Goal: Information Seeking & Learning: Learn about a topic

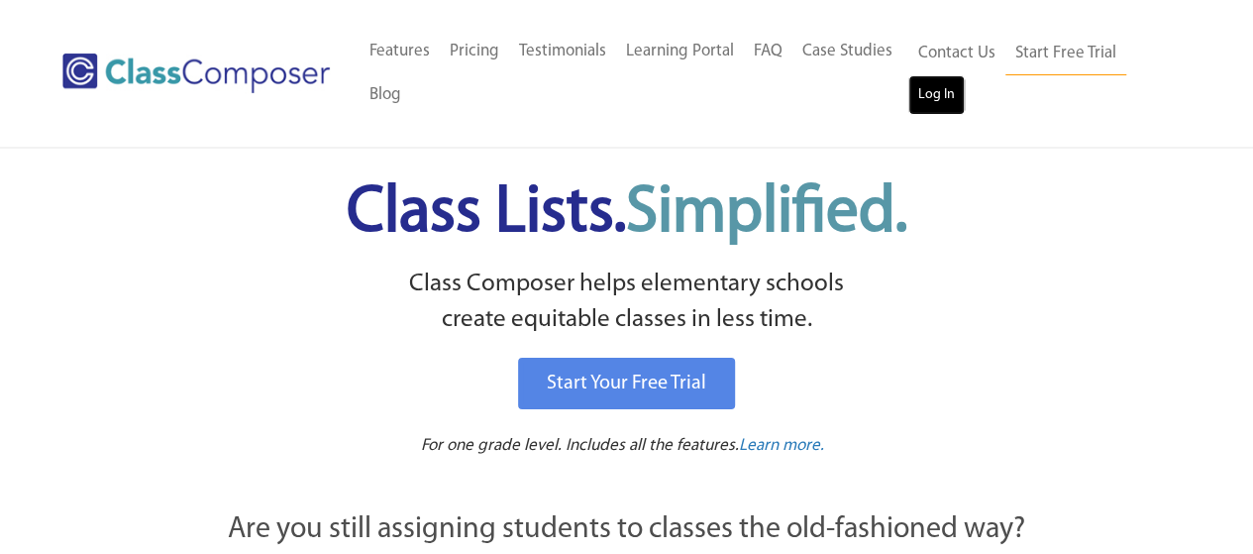
click at [933, 105] on link "Log In" at bounding box center [936, 95] width 56 height 40
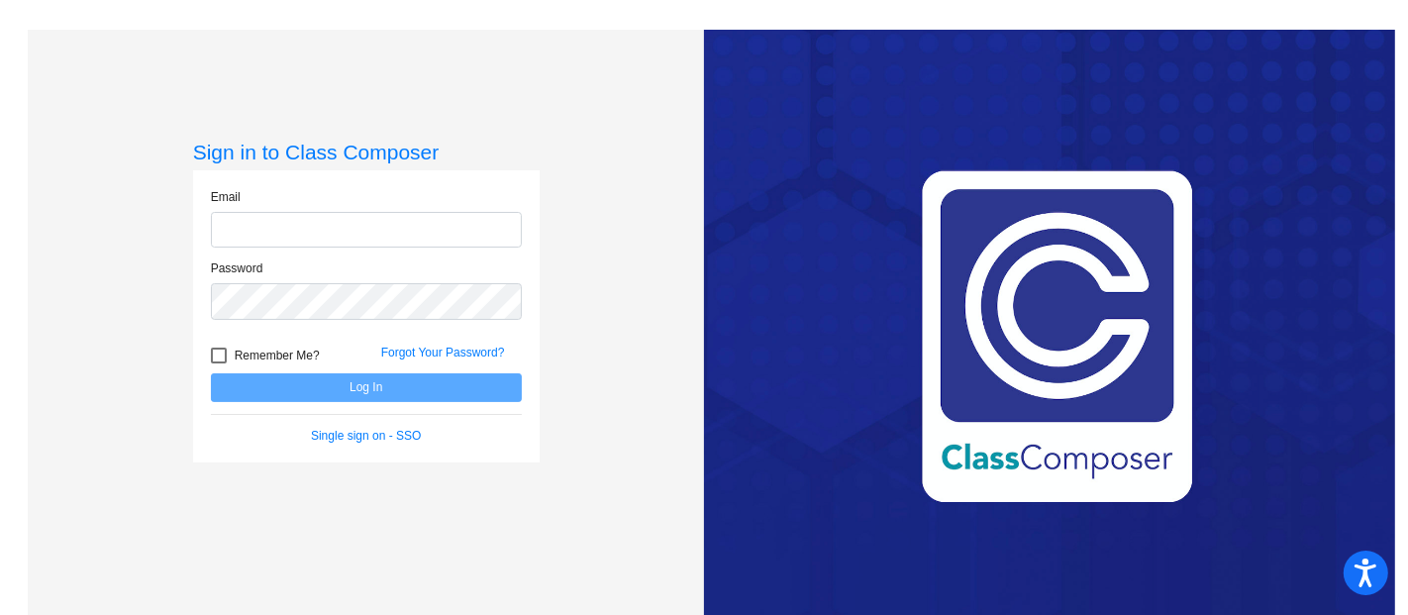
type input "[EMAIL_ADDRESS][DOMAIN_NAME]"
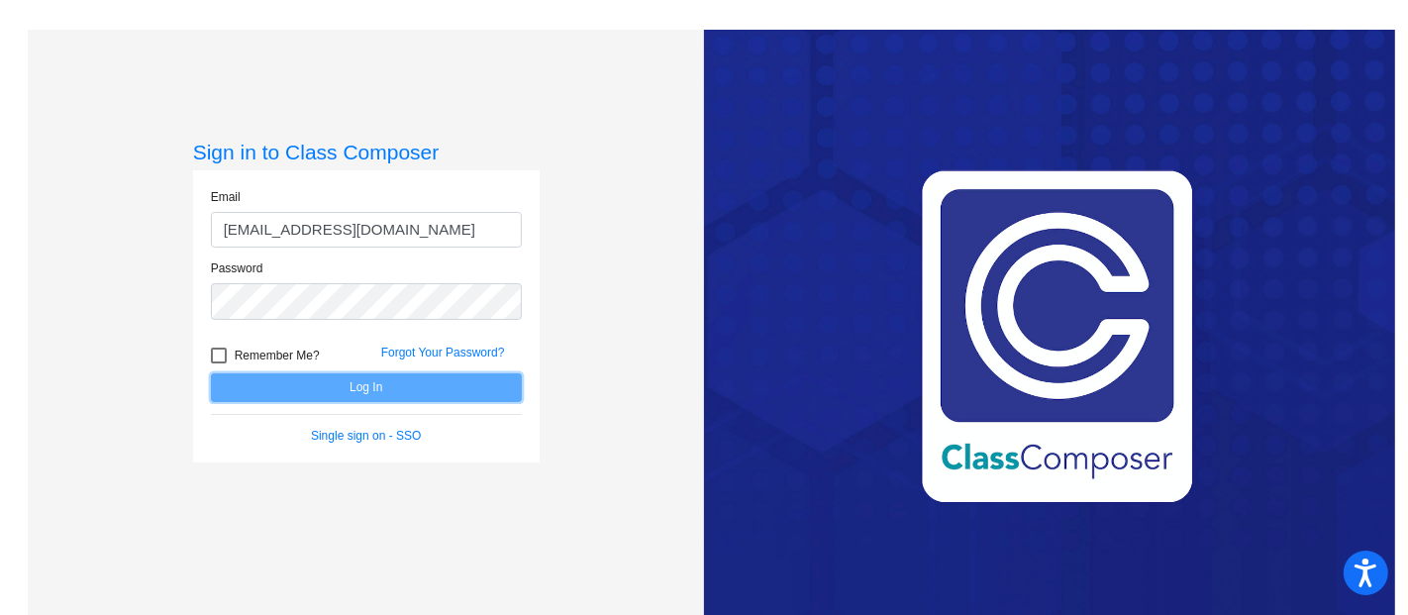
click at [413, 392] on button "Log In" at bounding box center [366, 387] width 311 height 29
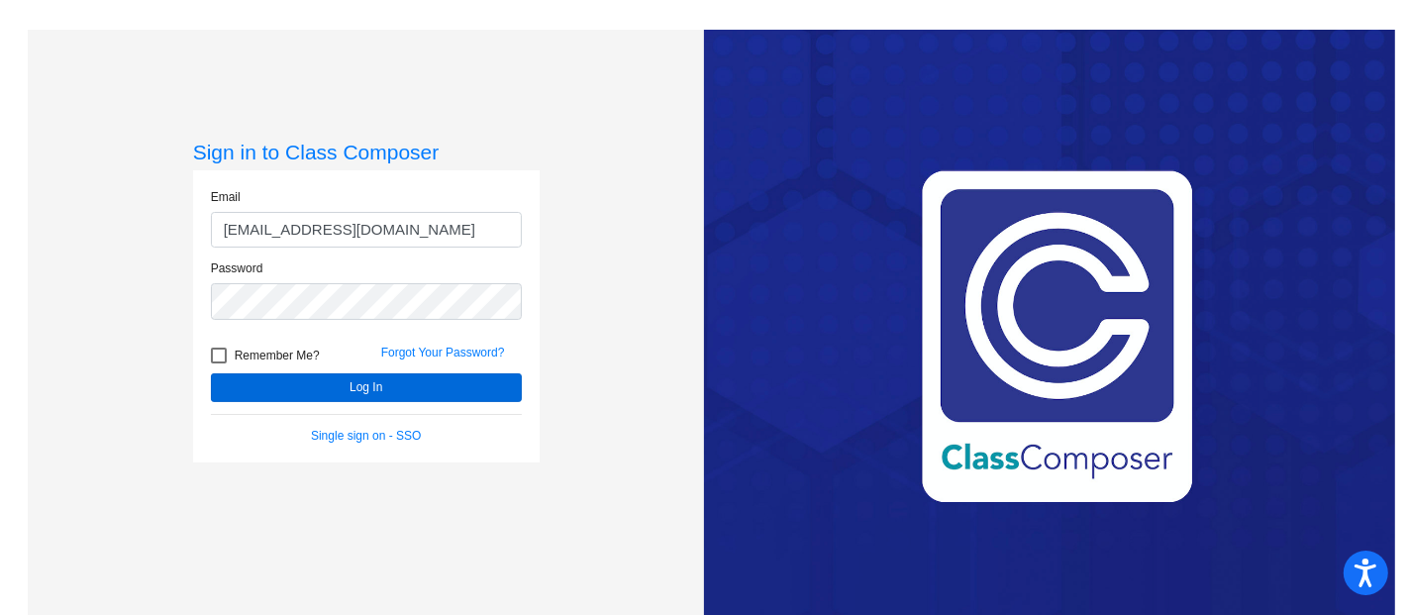
click at [413, 392] on mat-sidenav-content "Sign in to Class Composer Email kdewitt@lehsd.org Password Remember Me? Forgot …" at bounding box center [704, 307] width 1408 height 615
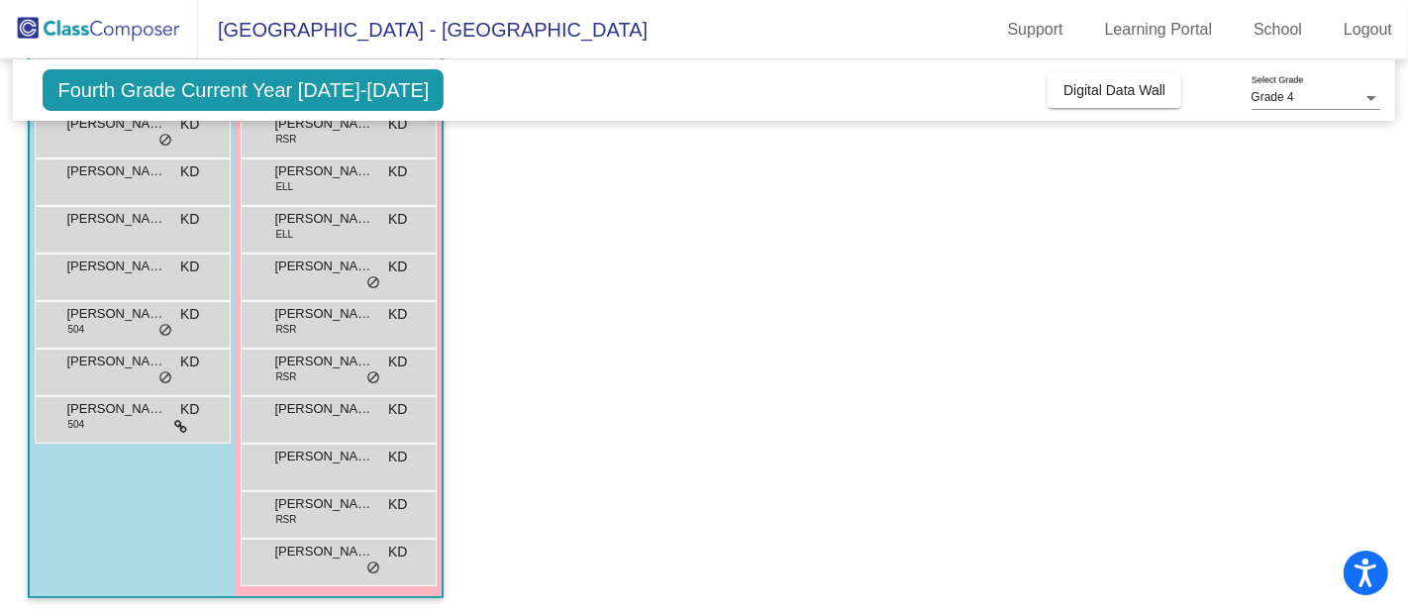
scroll to position [396, 0]
click at [357, 522] on div "Lori DeJesus RSR KD lock do_not_disturb_alt" at bounding box center [338, 512] width 189 height 41
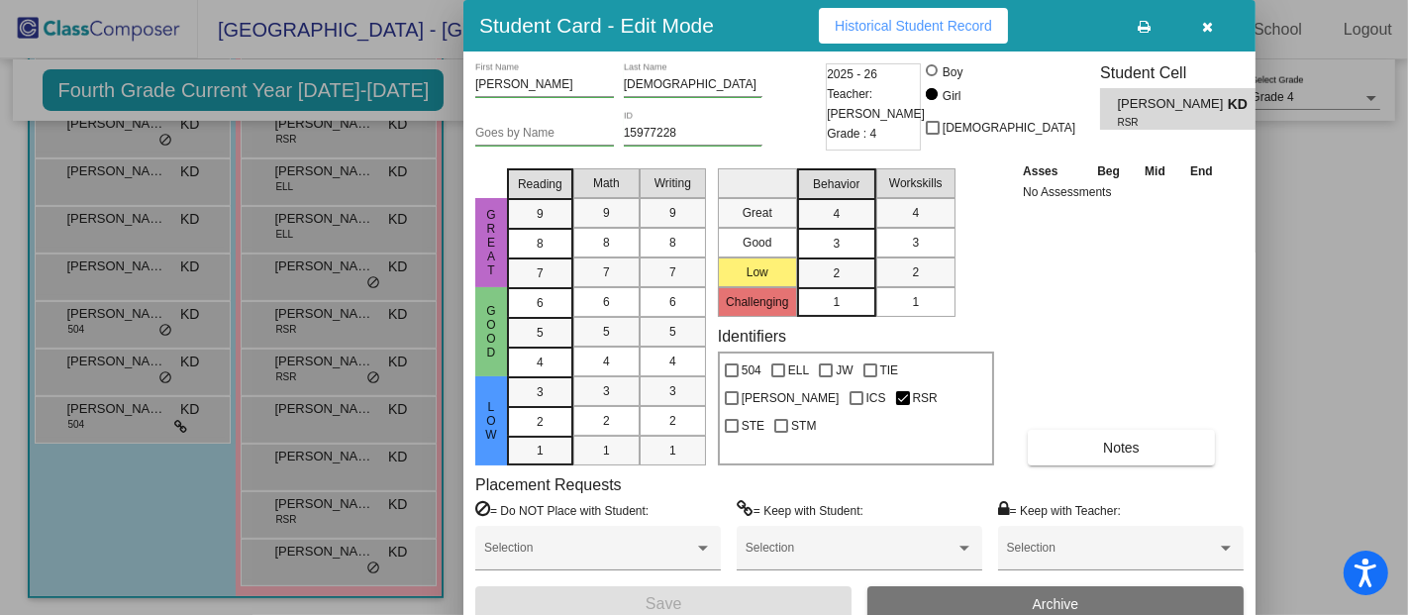
click at [1213, 20] on icon "button" at bounding box center [1208, 27] width 11 height 14
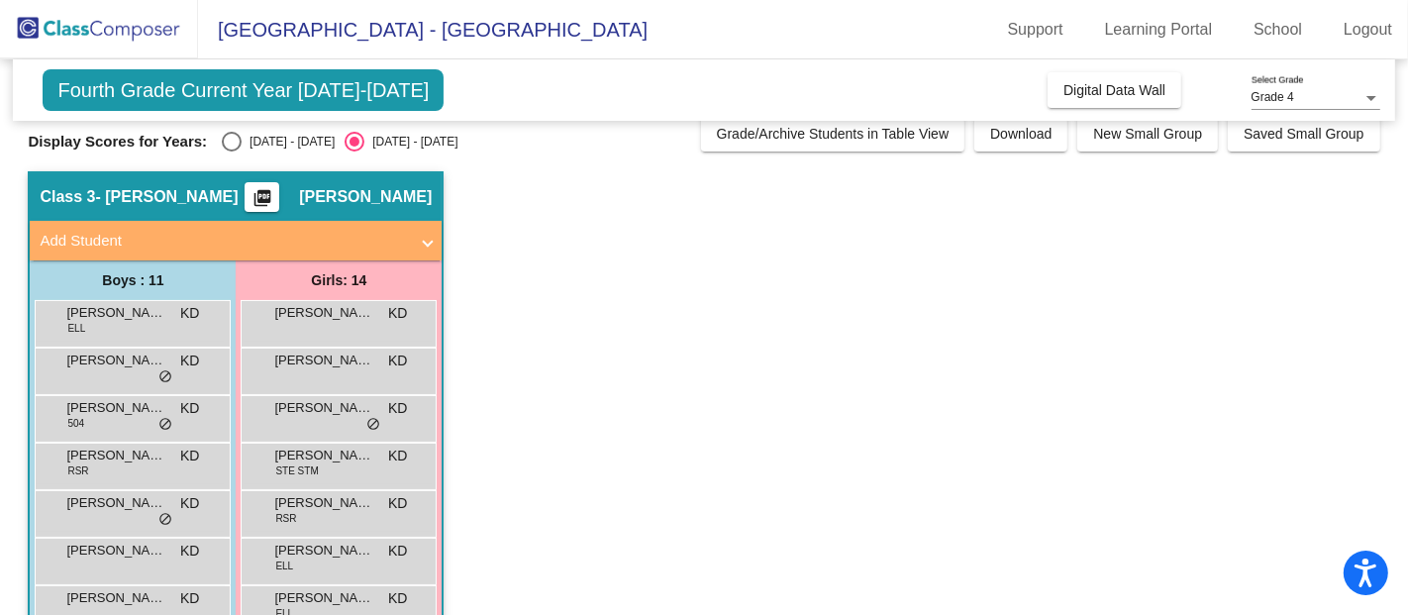
scroll to position [0, 0]
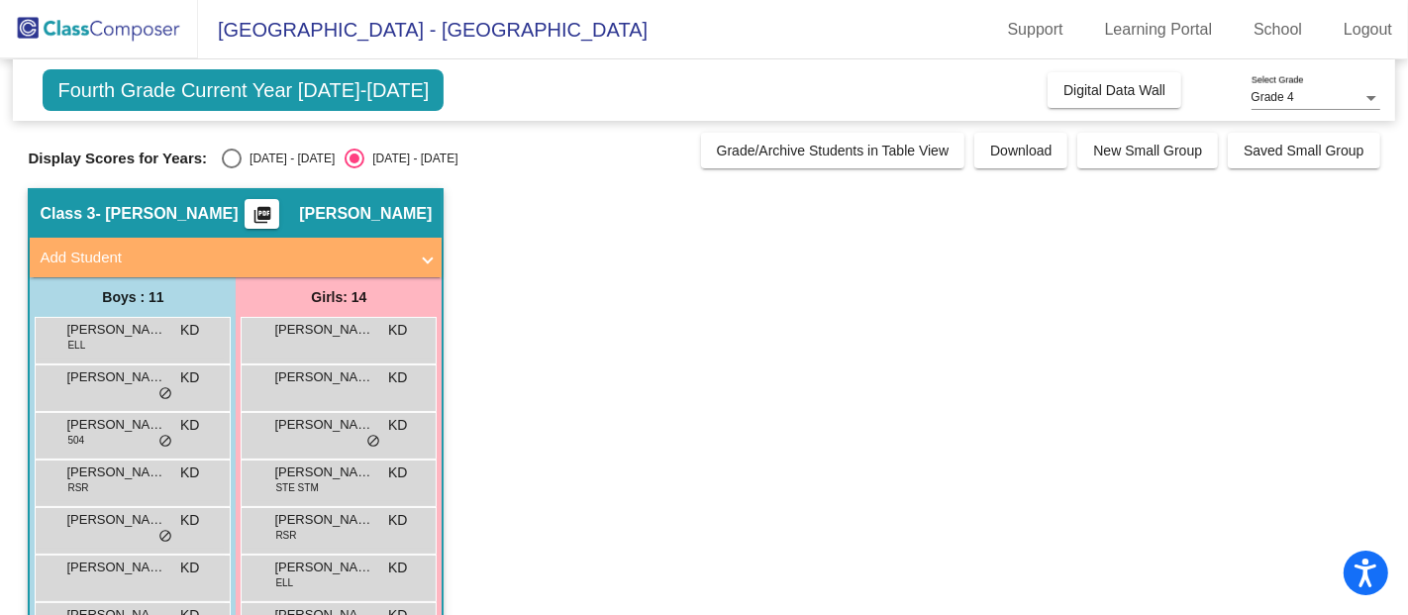
click at [227, 154] on div "Select an option" at bounding box center [232, 159] width 20 height 20
click at [231, 168] on input "2024 - 2025" at bounding box center [231, 168] width 1 height 1
radio input "true"
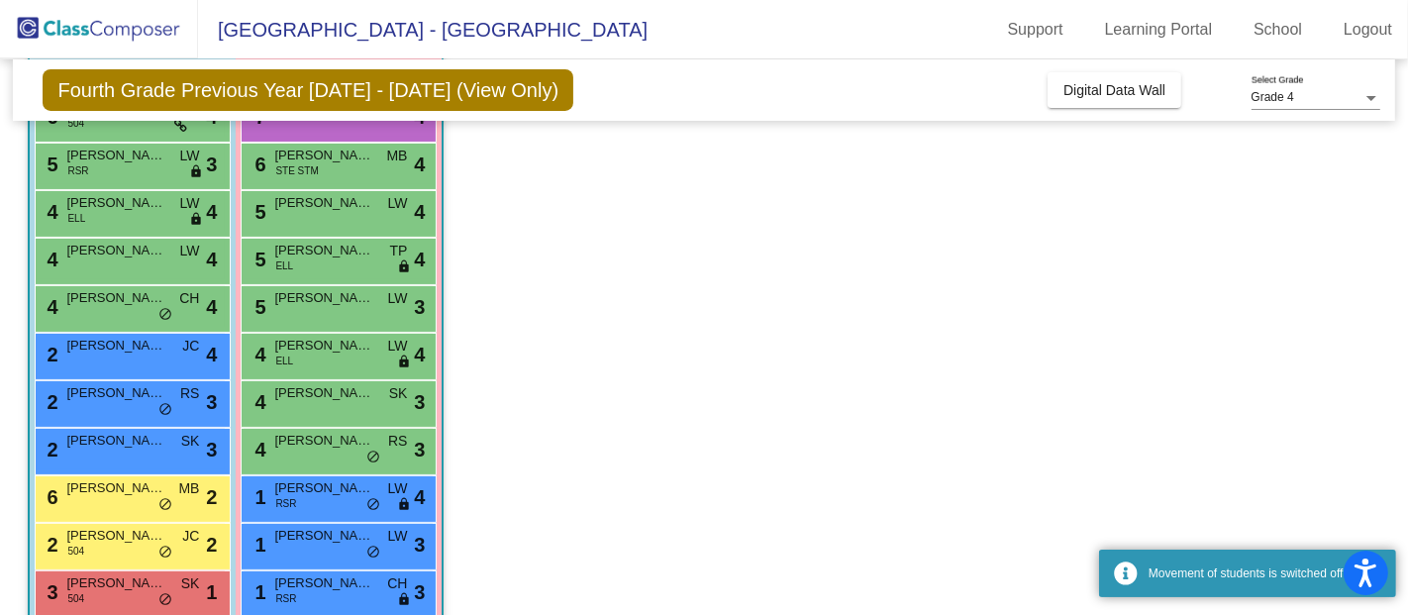
scroll to position [330, 0]
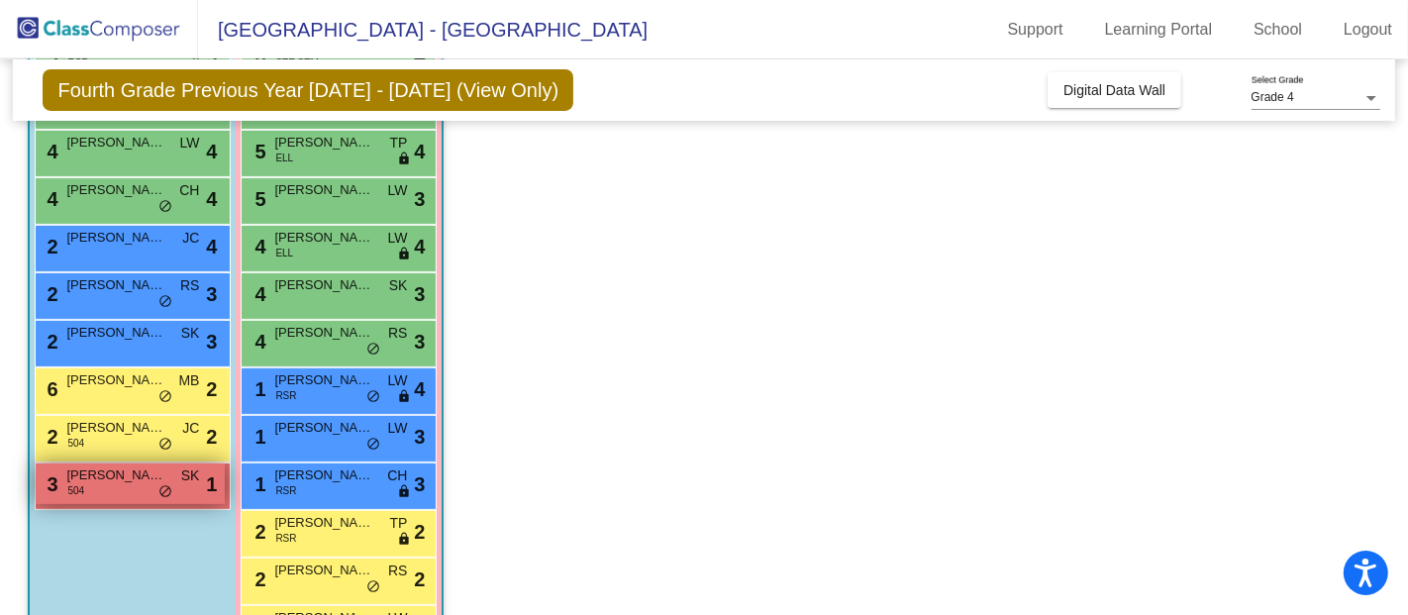
click at [107, 488] on div "3 Dashiell LaPreta 504 SK lock do_not_disturb_alt 1" at bounding box center [130, 483] width 189 height 41
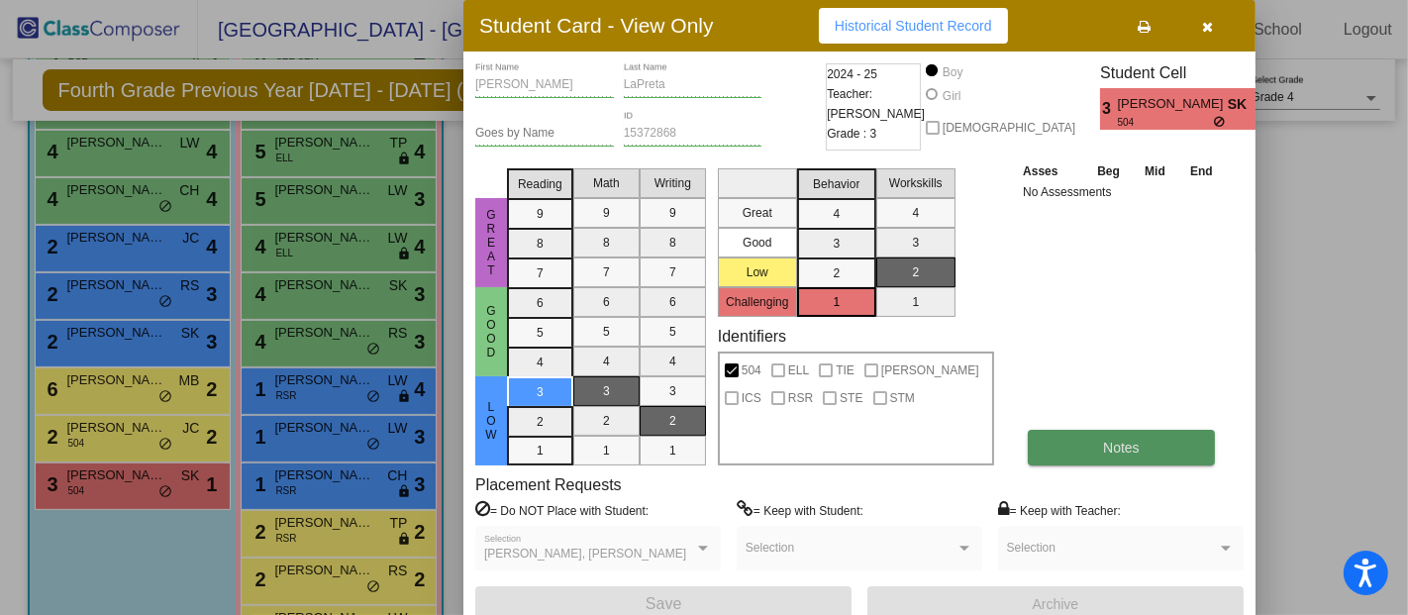
click at [1080, 448] on button "Notes" at bounding box center [1121, 448] width 187 height 36
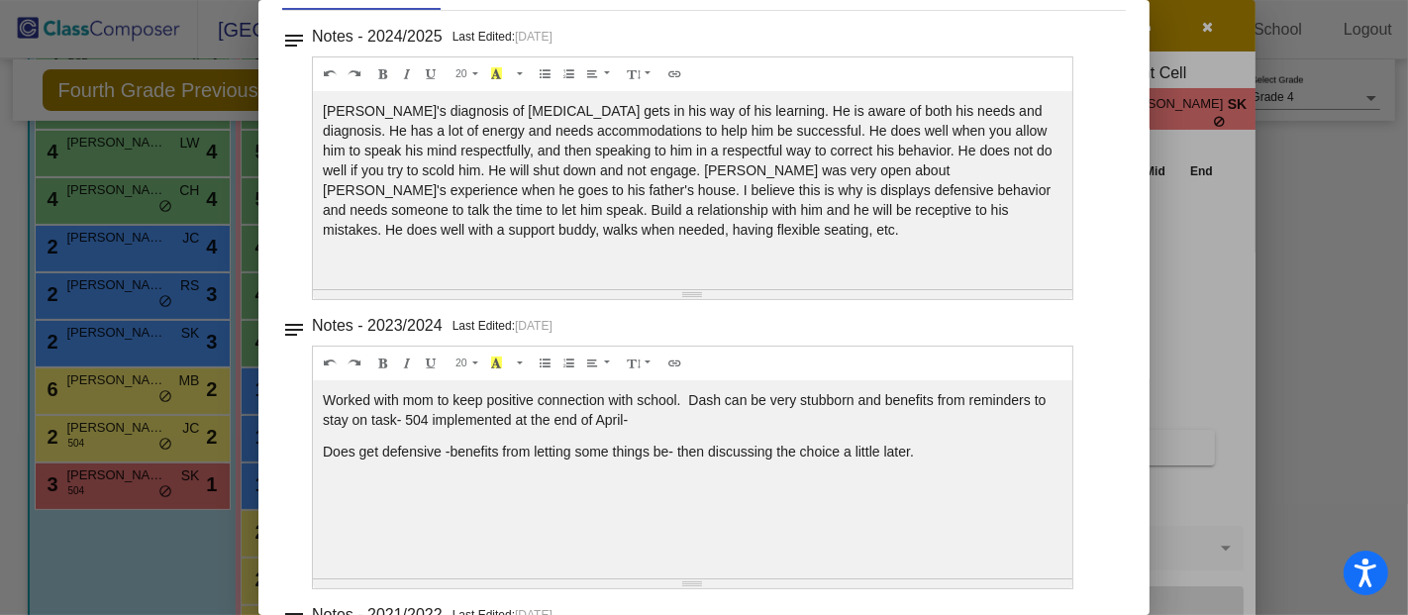
scroll to position [0, 0]
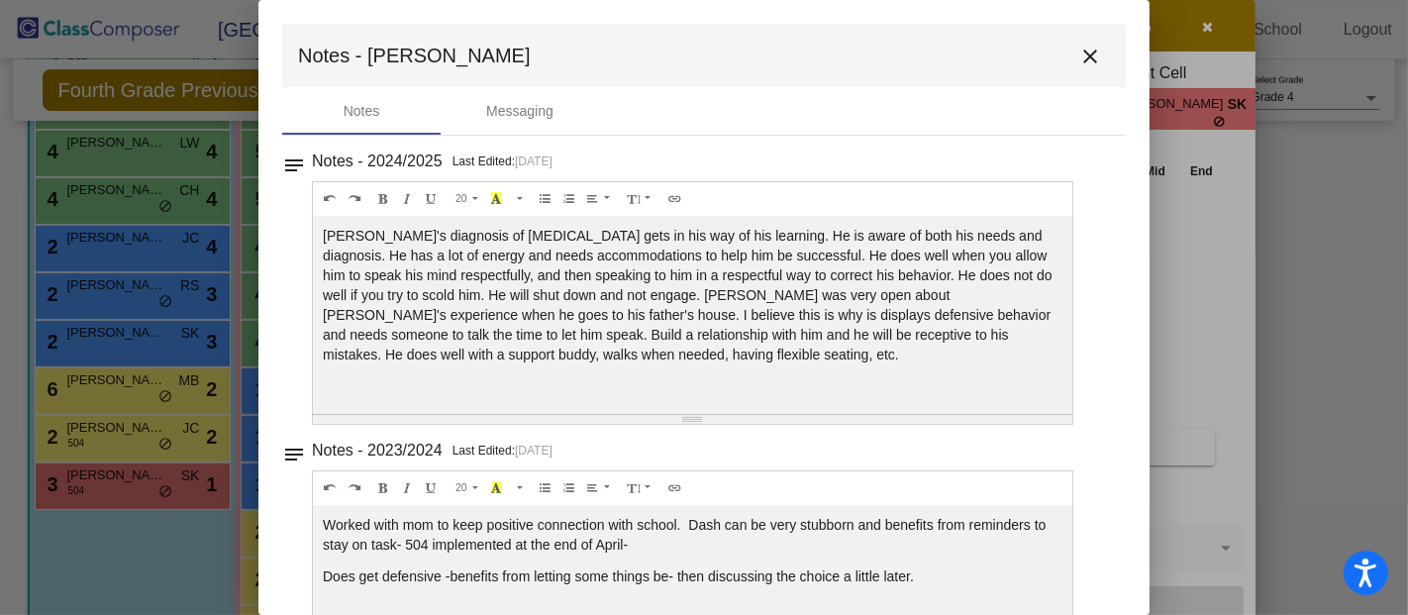
click at [1079, 48] on mat-icon "close" at bounding box center [1090, 57] width 24 height 24
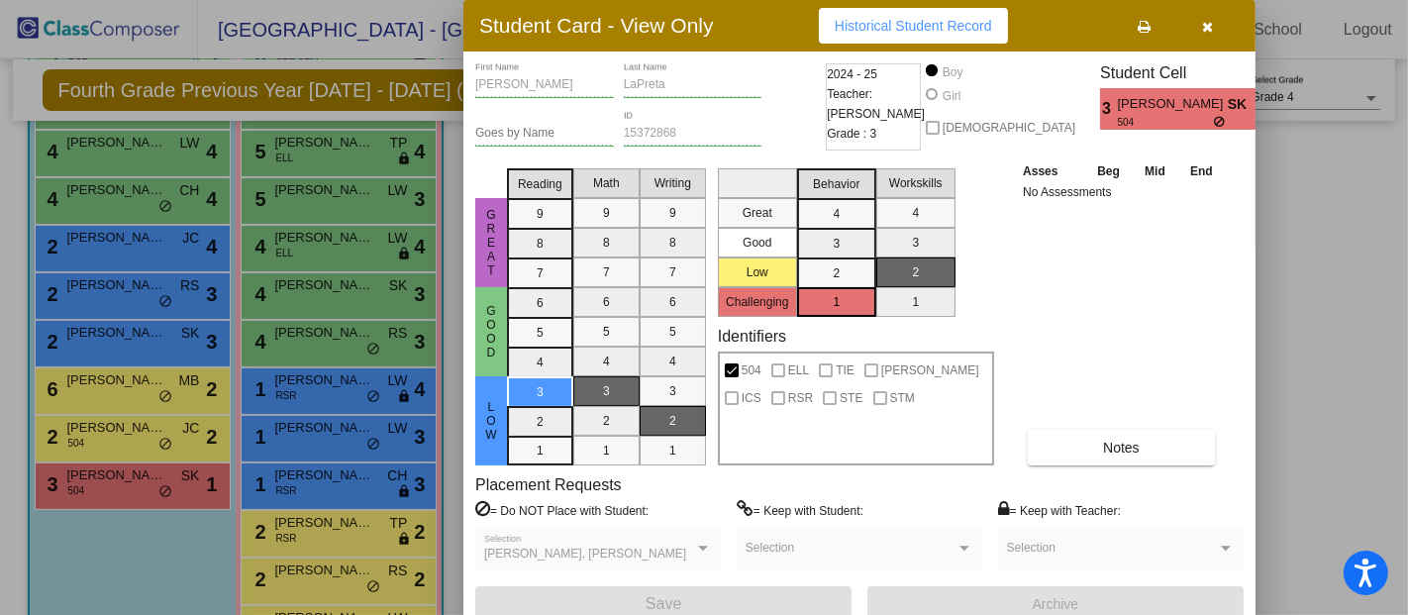
click at [1212, 21] on icon "button" at bounding box center [1208, 27] width 11 height 14
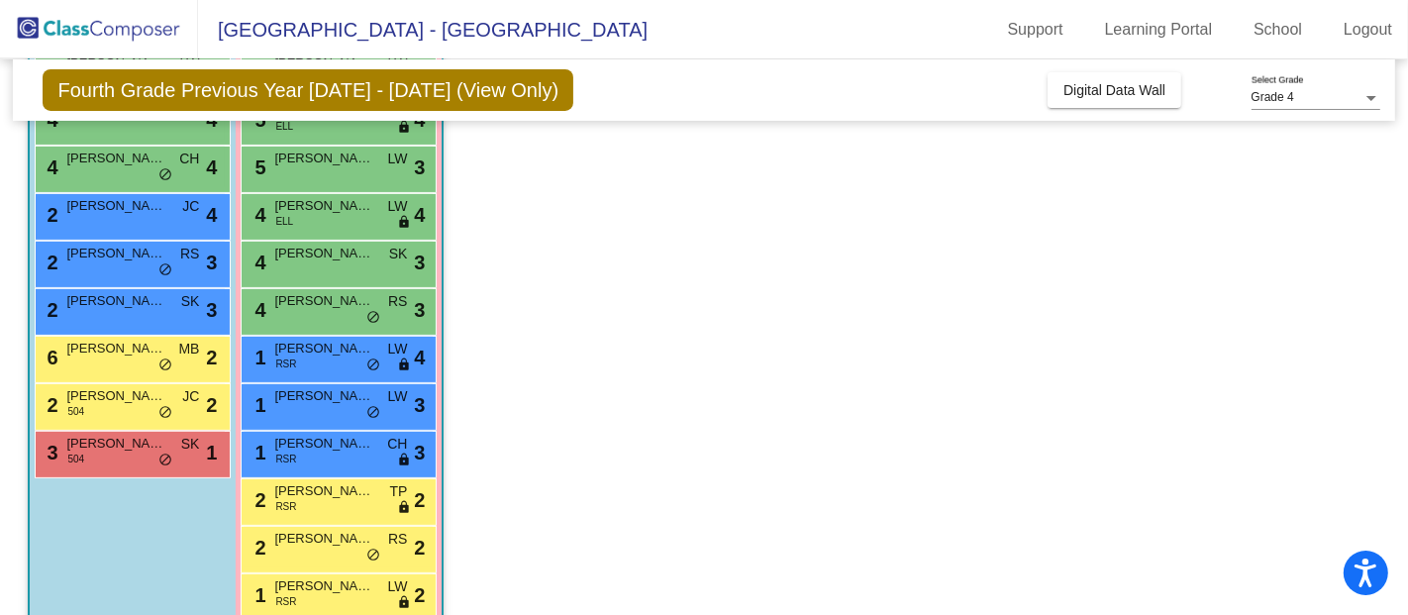
scroll to position [396, 0]
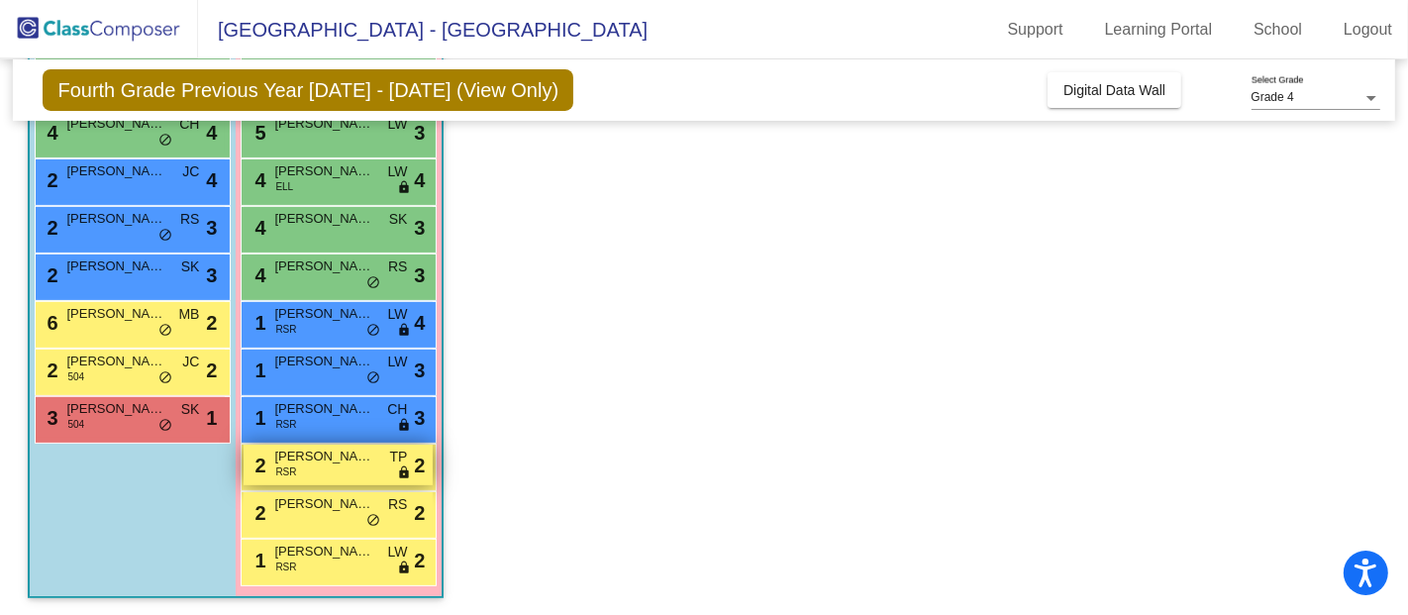
click at [357, 461] on span "Ciara Pettway" at bounding box center [323, 457] width 99 height 20
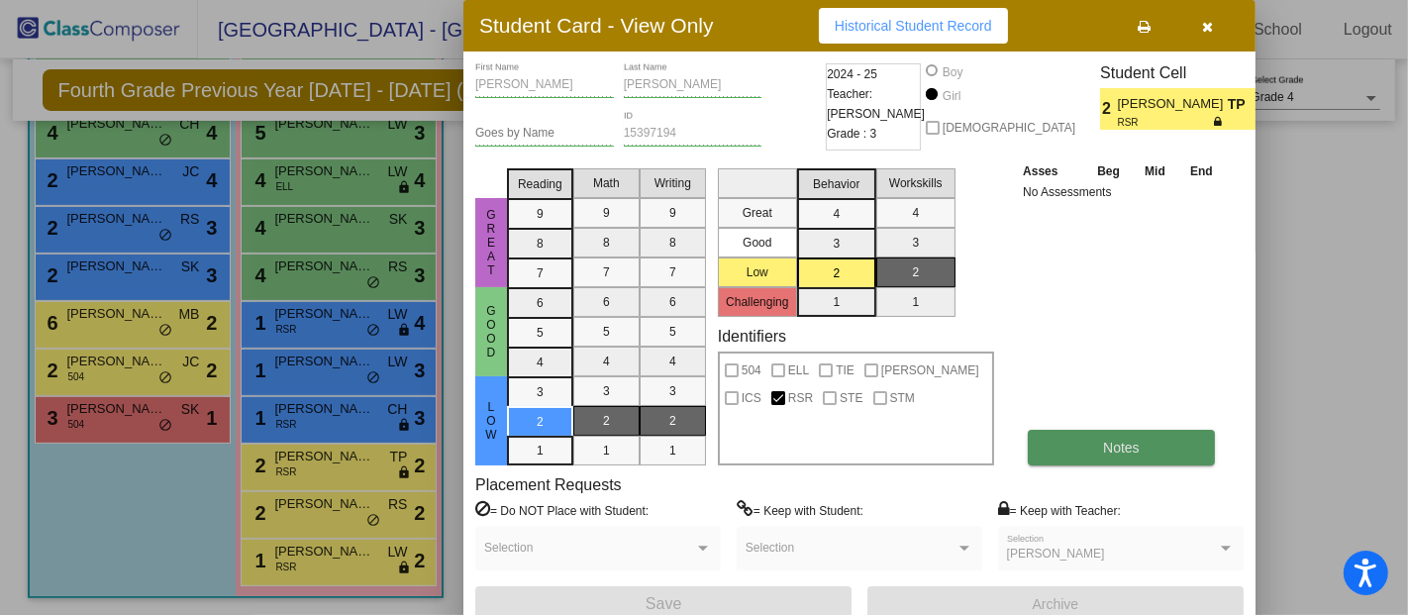
click at [1054, 445] on button "Notes" at bounding box center [1121, 448] width 187 height 36
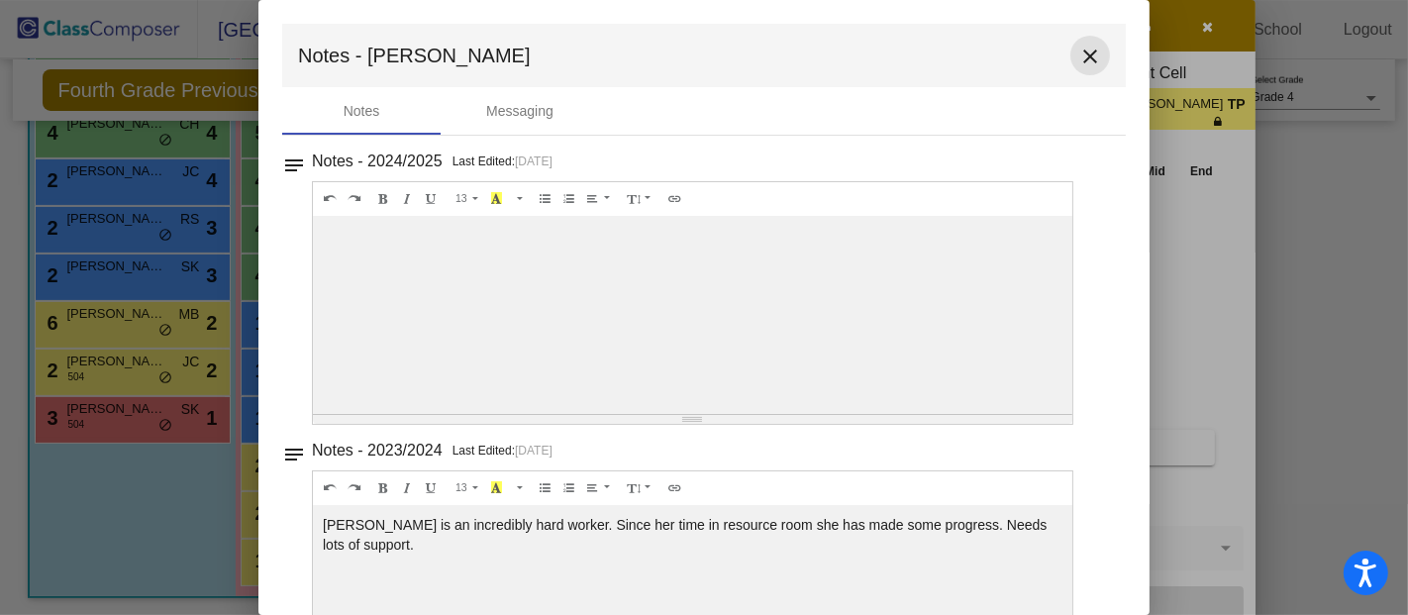
click at [1078, 47] on mat-icon "close" at bounding box center [1090, 57] width 24 height 24
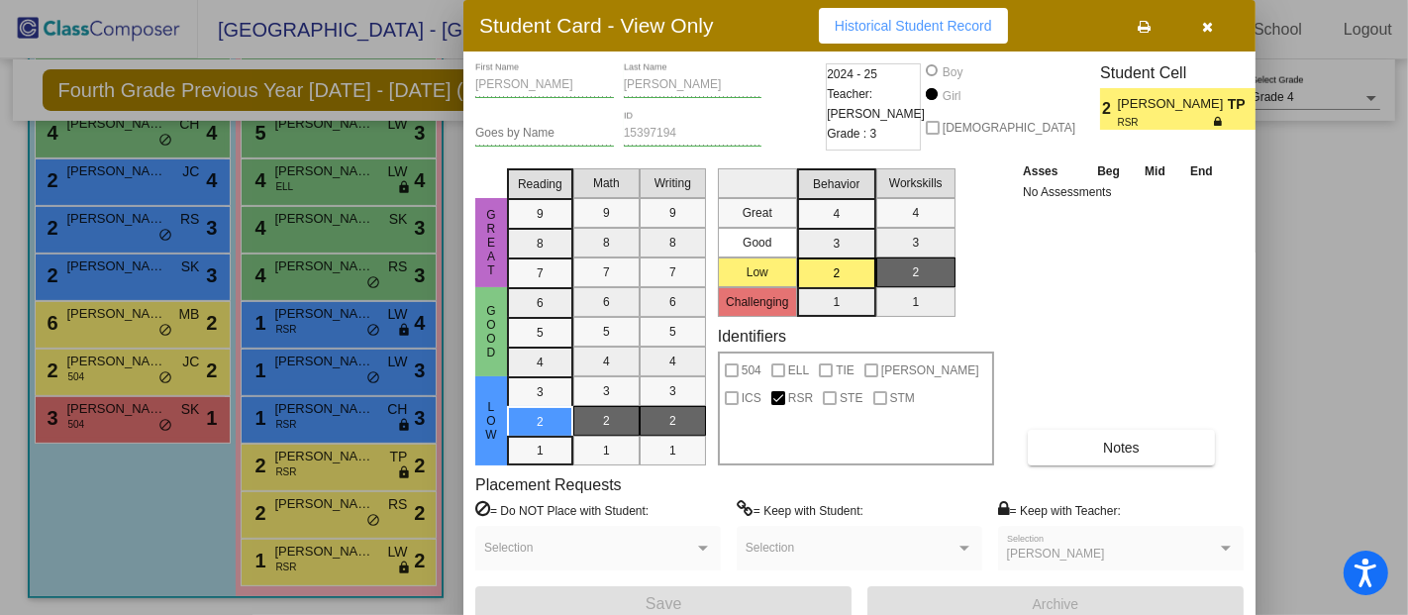
click at [1213, 25] on icon "button" at bounding box center [1208, 27] width 11 height 14
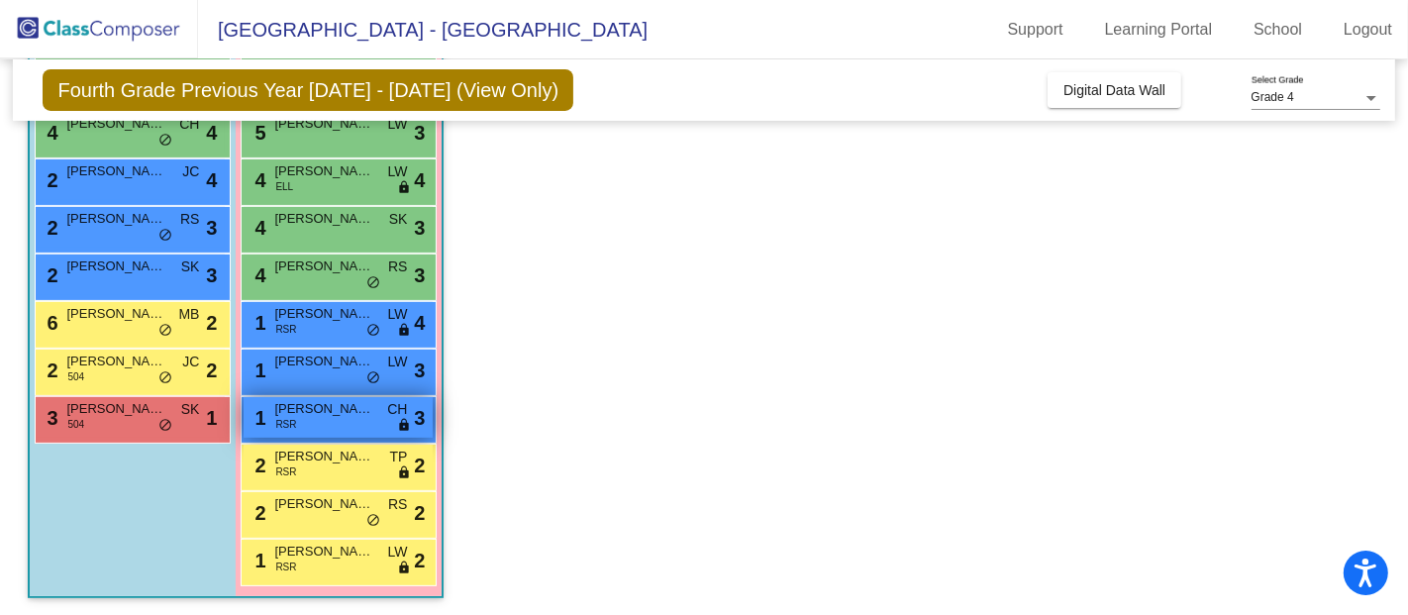
click at [337, 418] on div "1 Lori DeJesus RSR CH lock do_not_disturb_alt 3" at bounding box center [338, 417] width 189 height 41
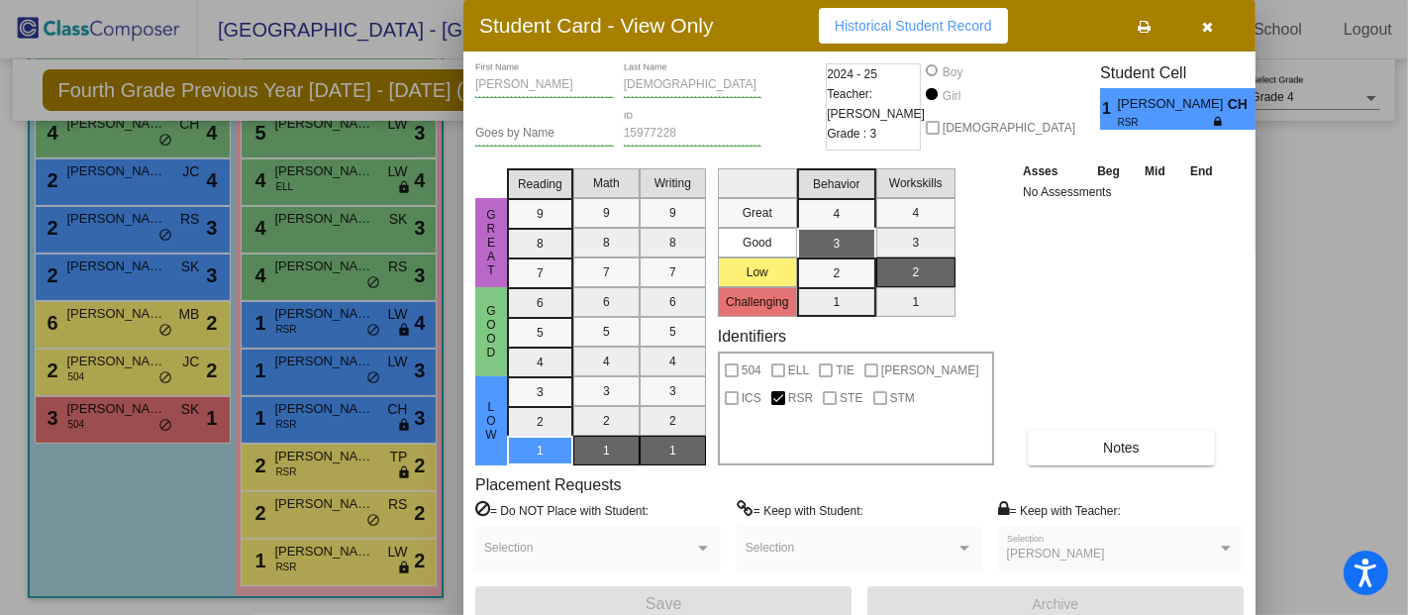
click at [1210, 27] on icon "button" at bounding box center [1208, 27] width 11 height 14
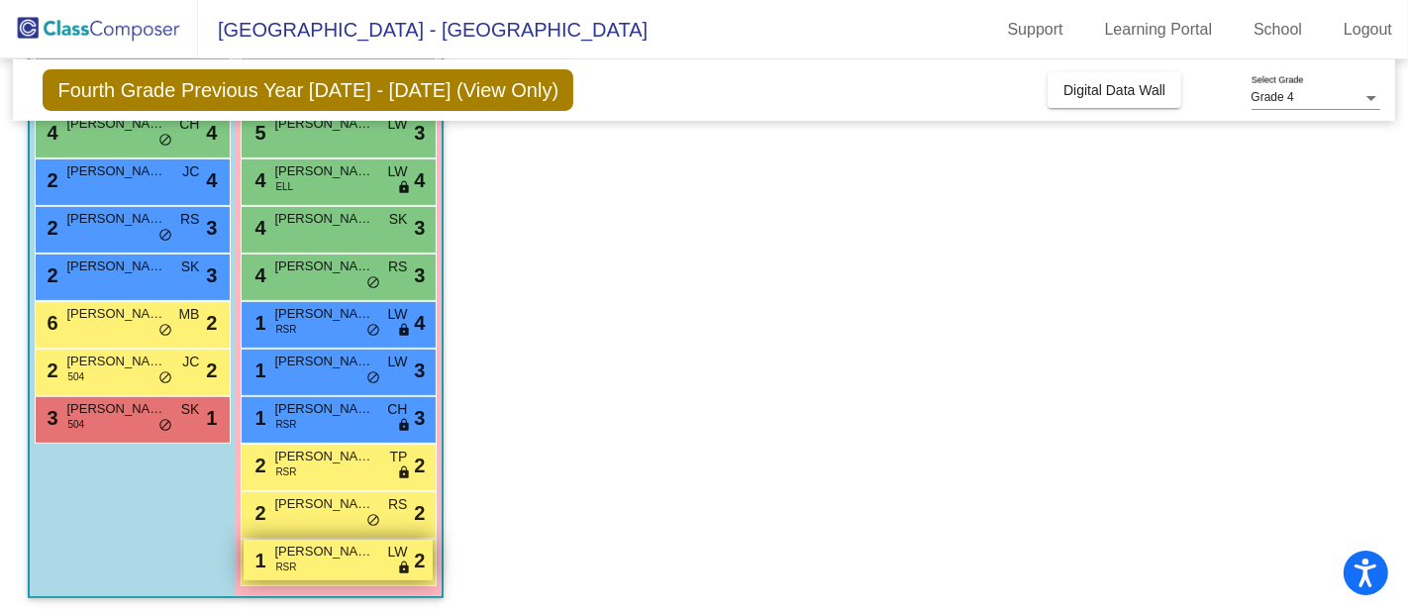
click at [348, 566] on div "1 Geneva Pierre-Louis RSR LW lock do_not_disturb_alt 2" at bounding box center [338, 560] width 189 height 41
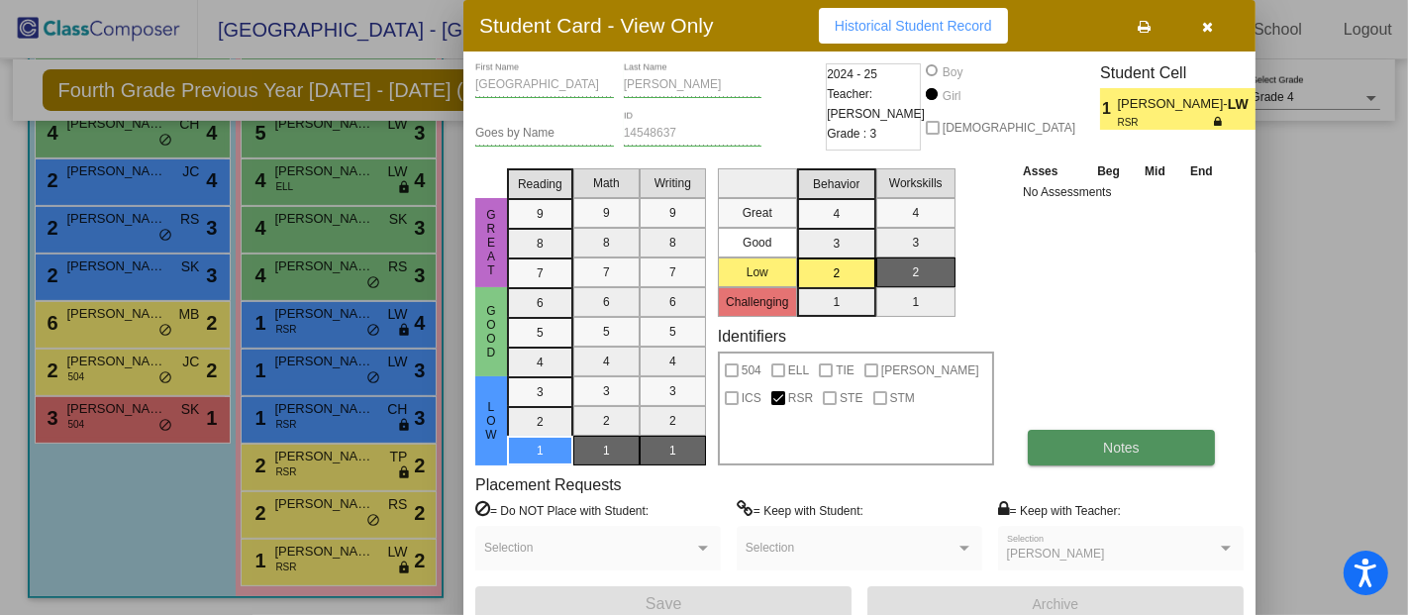
click at [1088, 448] on button "Notes" at bounding box center [1121, 448] width 187 height 36
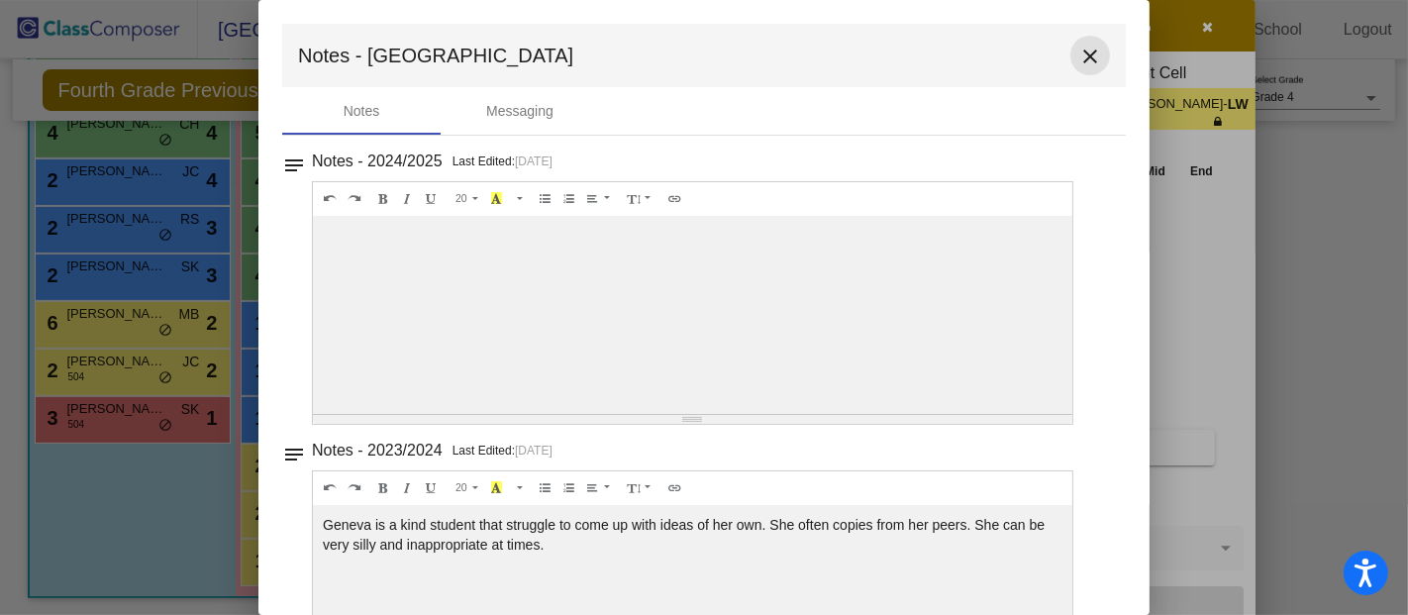
click at [1090, 53] on mat-icon "close" at bounding box center [1090, 57] width 24 height 24
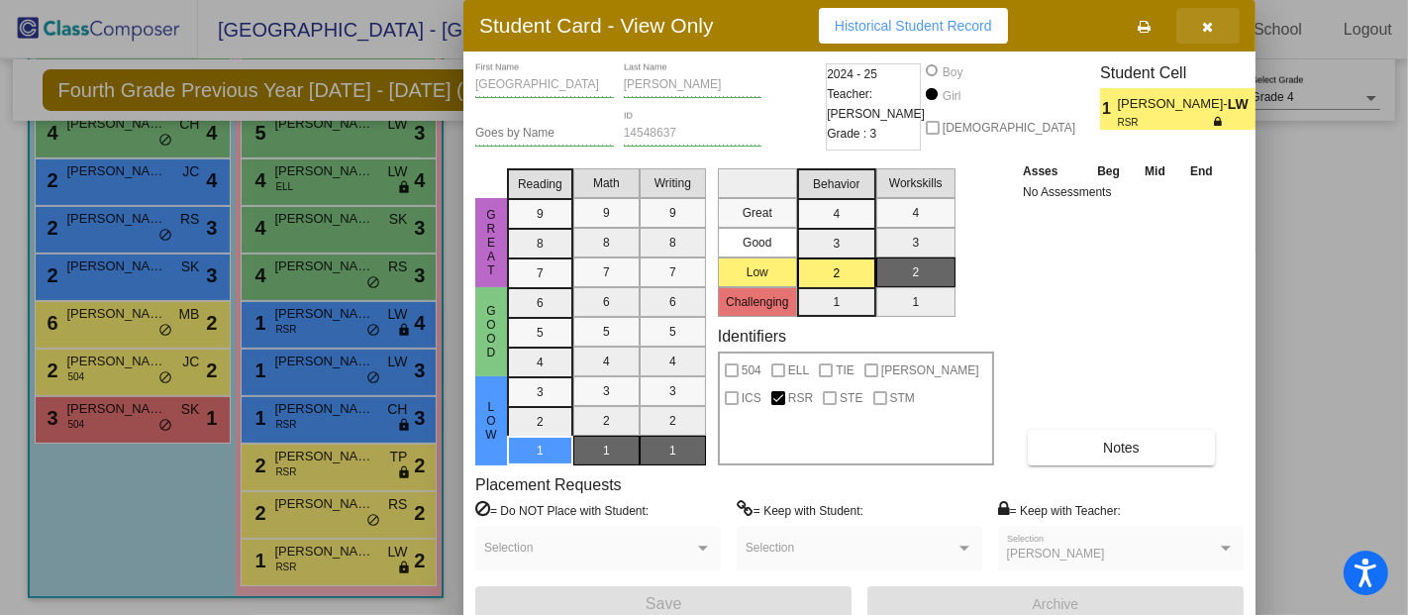
click at [1196, 21] on button "button" at bounding box center [1207, 26] width 63 height 36
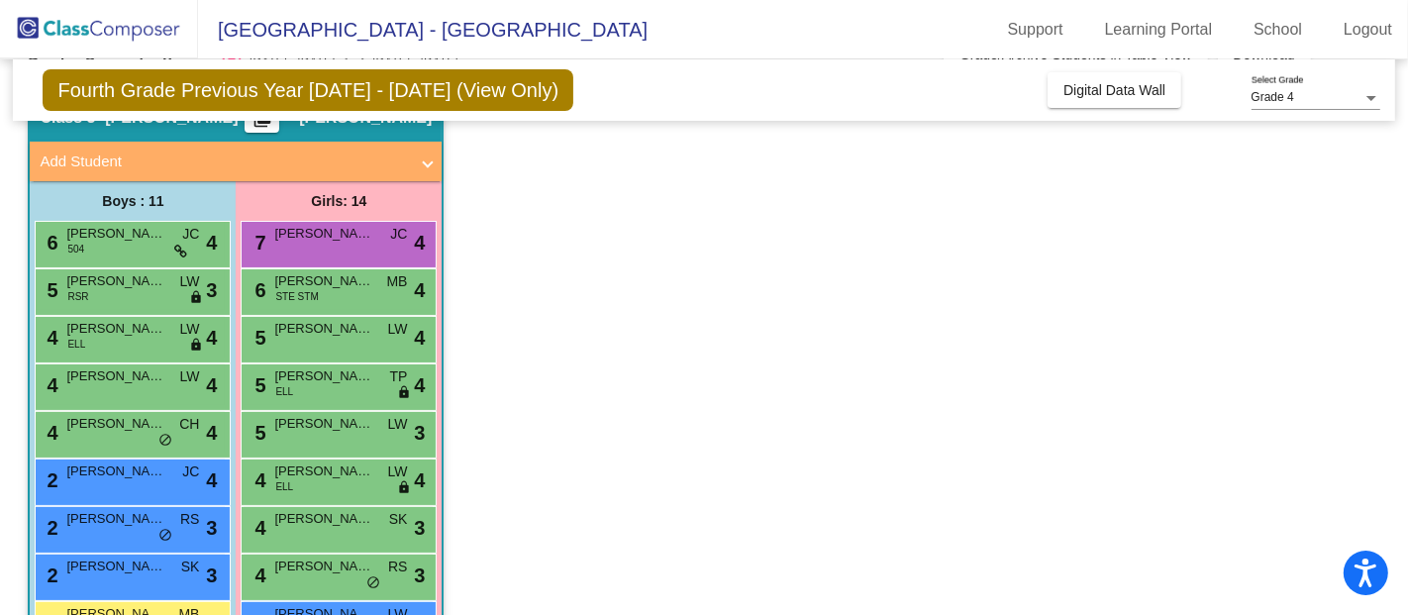
scroll to position [66, 0]
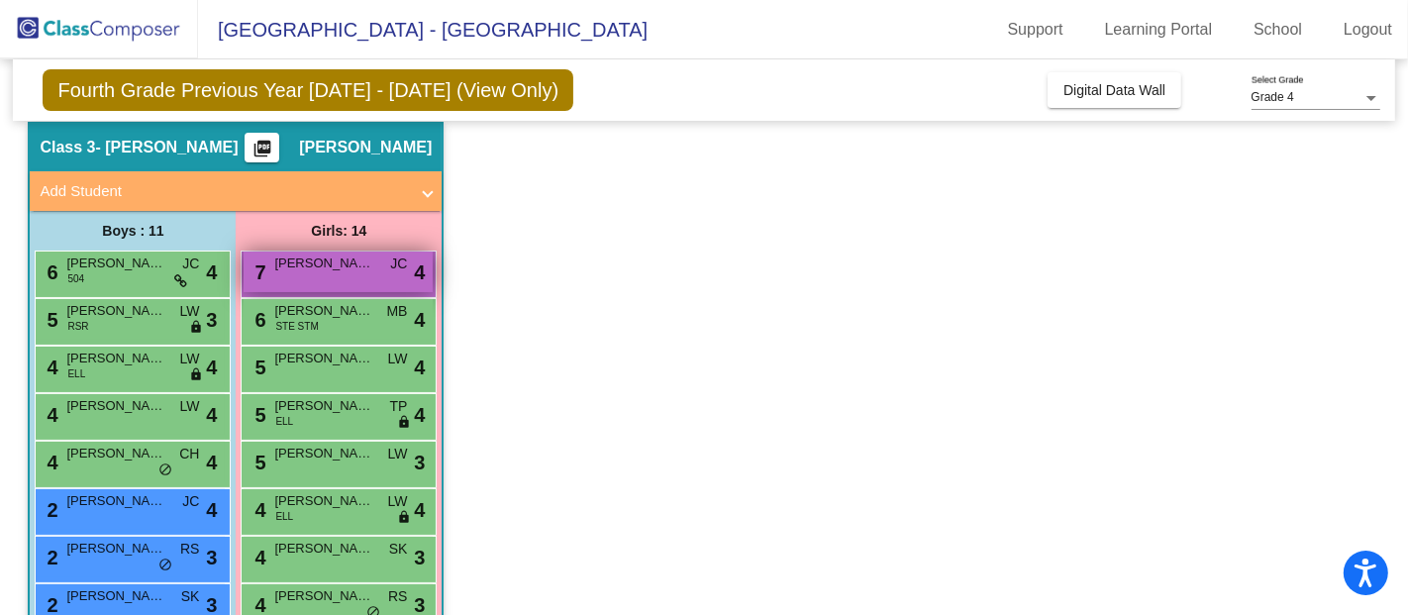
click at [308, 279] on div "7 Annaly Palacios JC lock do_not_disturb_alt 4" at bounding box center [338, 272] width 189 height 41
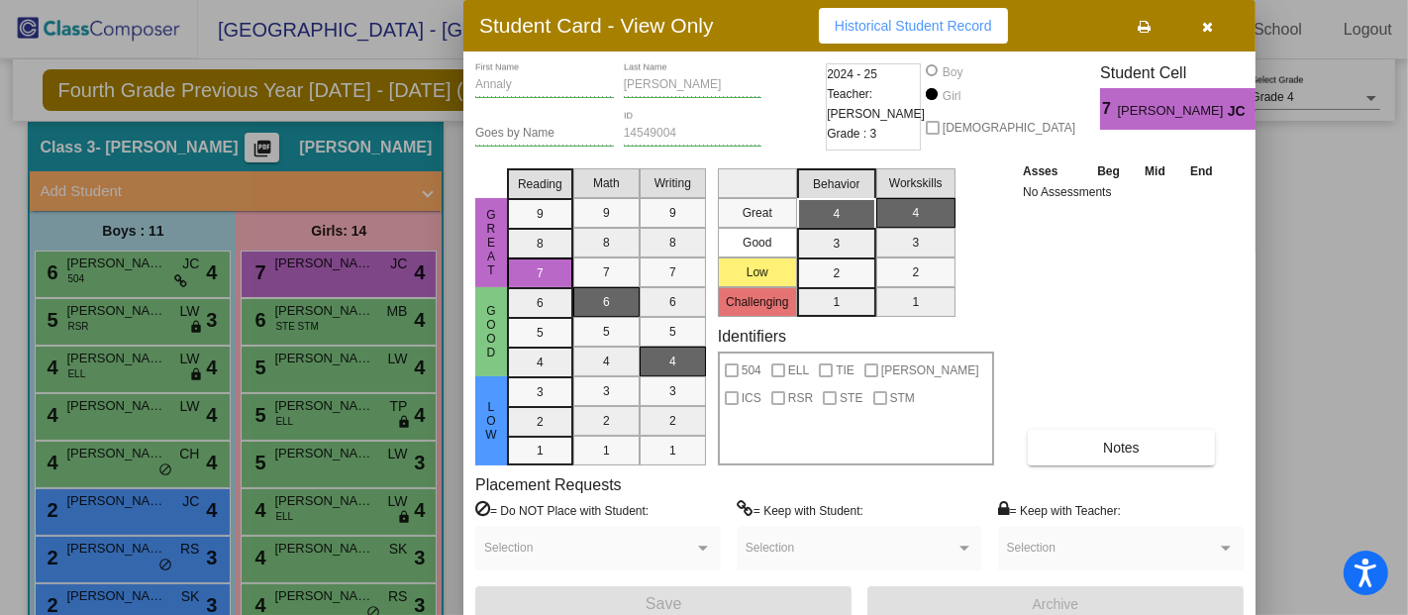
click at [924, 476] on div "Placement Requests = Do NOT Place with Student: Selection = Keep with Student: …" at bounding box center [859, 530] width 768 height 111
click at [1200, 27] on button "button" at bounding box center [1207, 26] width 63 height 36
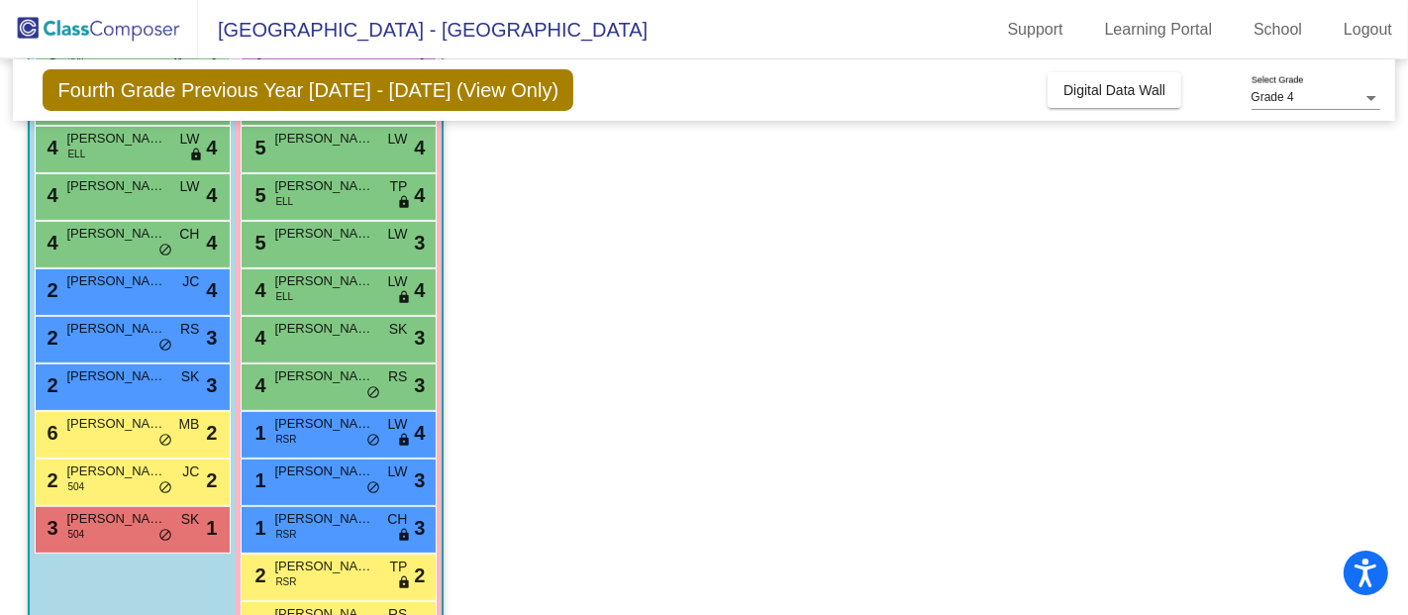
scroll to position [176, 0]
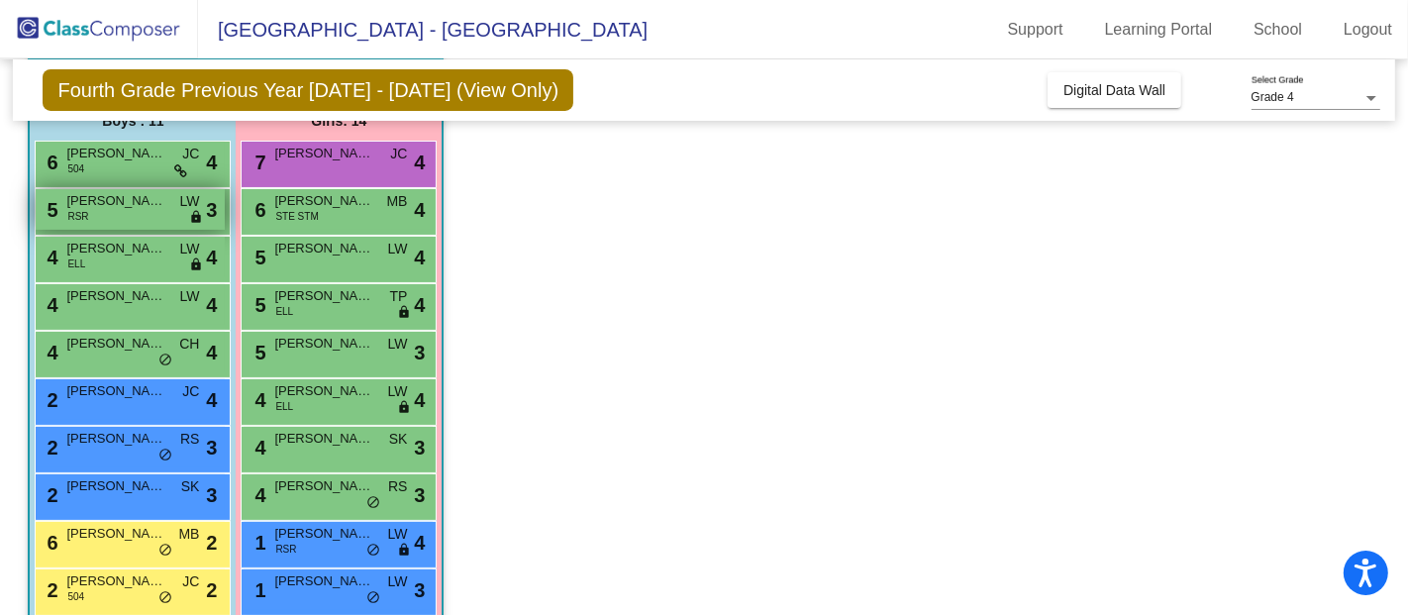
click at [92, 219] on div "5 Declan Granato RSR LW lock do_not_disturb_alt 3" at bounding box center [130, 209] width 189 height 41
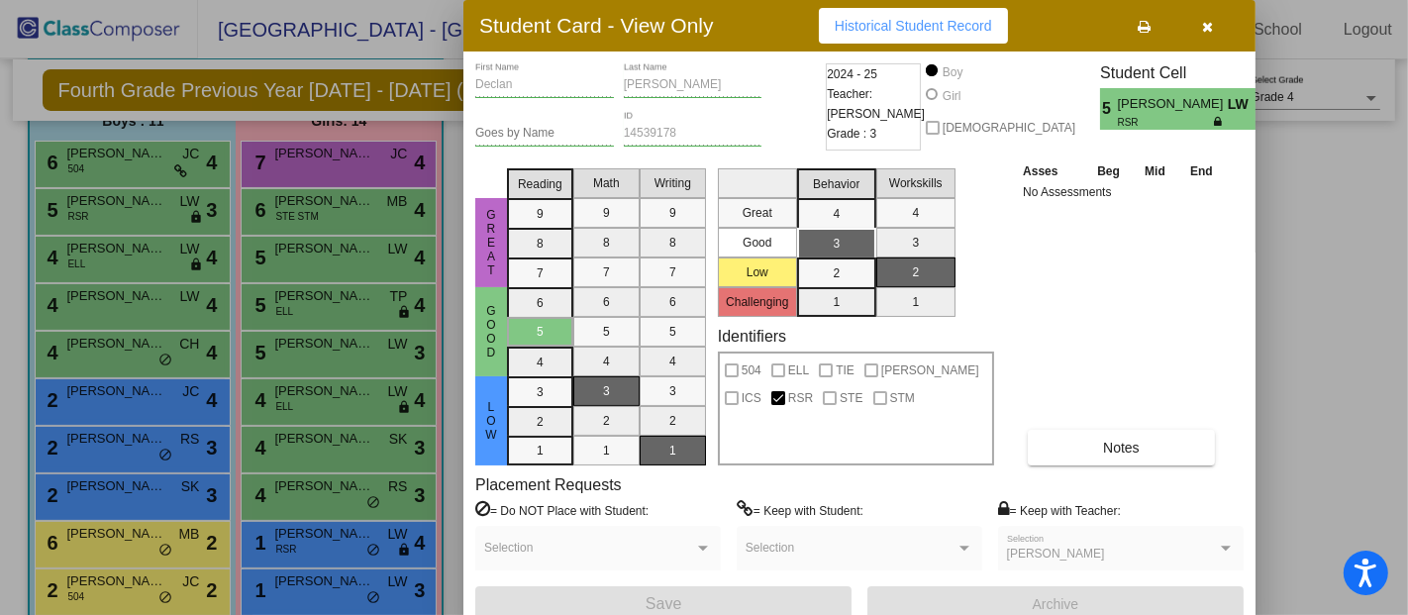
click at [1199, 19] on button "button" at bounding box center [1207, 26] width 63 height 36
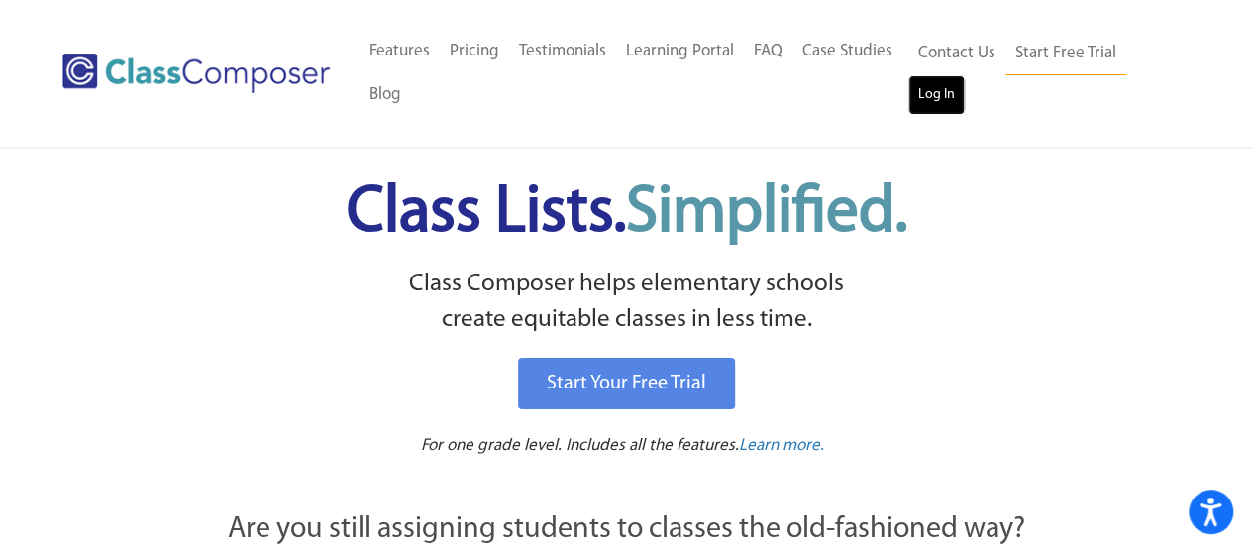
click at [921, 96] on link "Log In" at bounding box center [936, 95] width 56 height 40
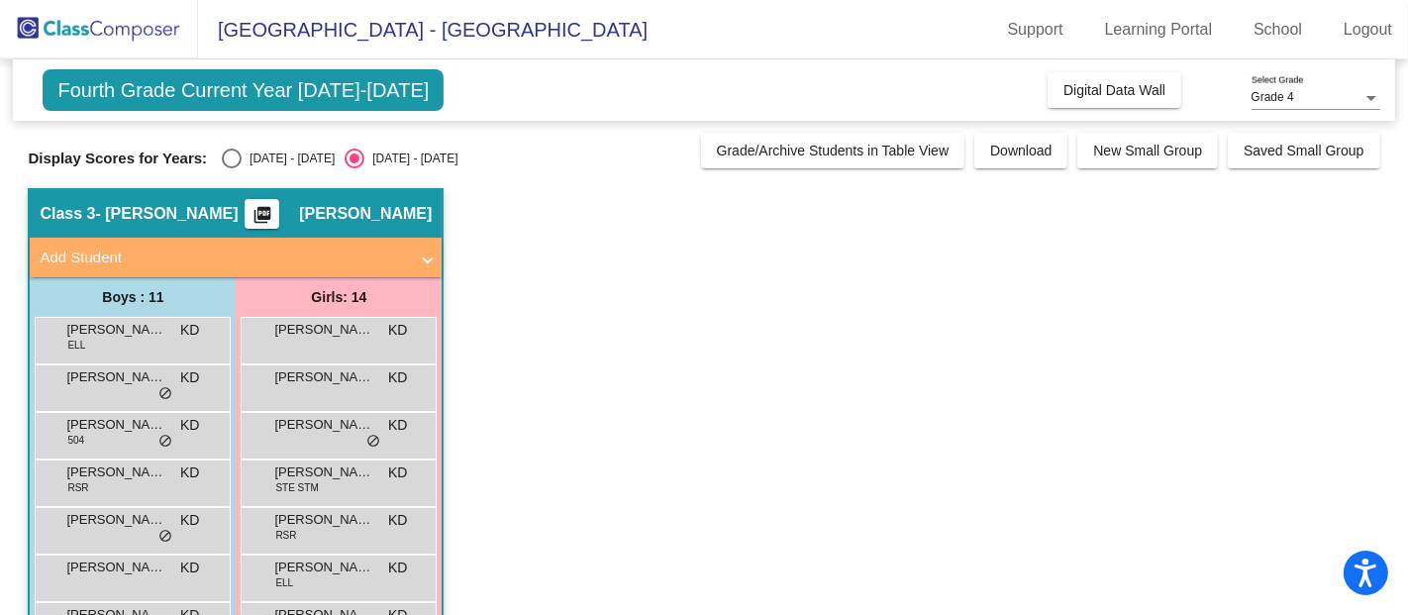
click at [238, 162] on div "Select an option" at bounding box center [232, 159] width 20 height 20
click at [232, 168] on input "2024 - 2025" at bounding box center [231, 168] width 1 height 1
radio input "true"
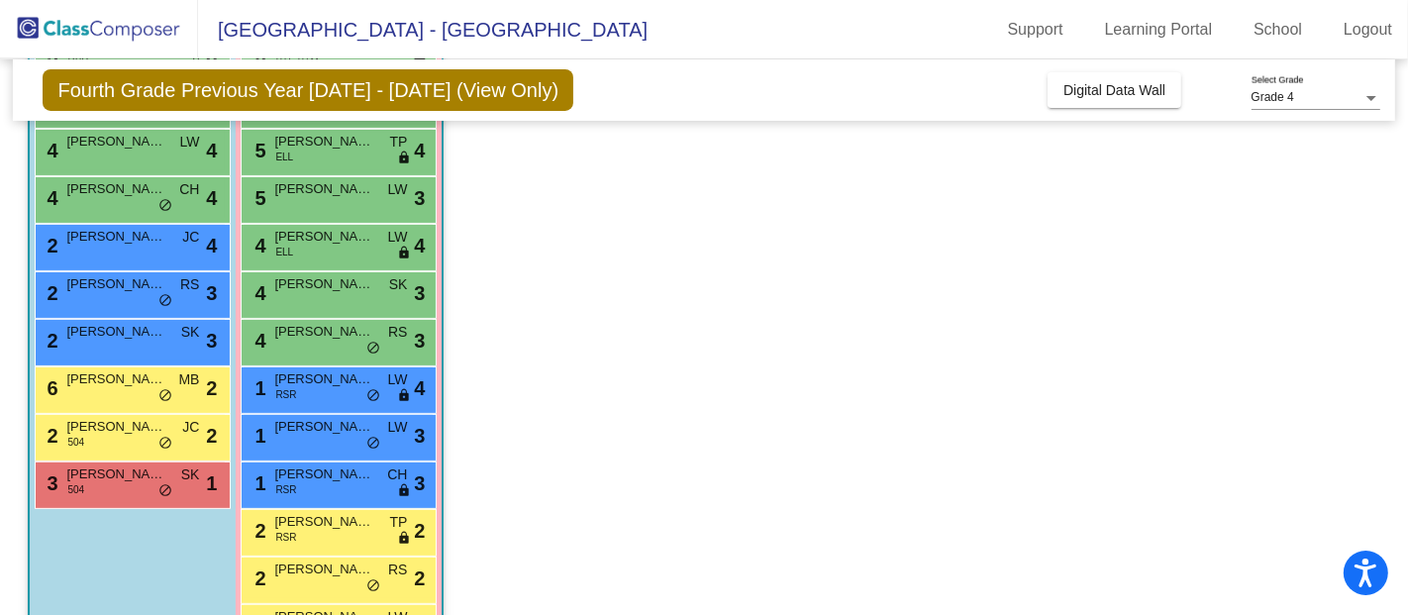
scroll to position [396, 0]
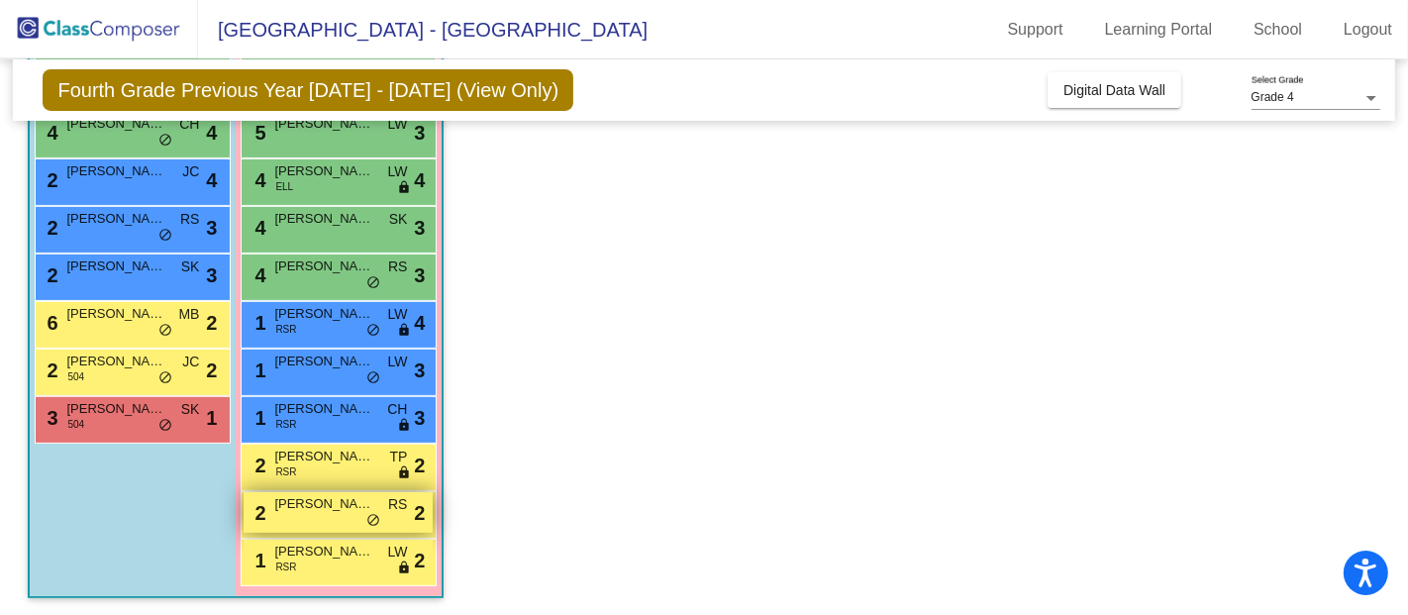
click at [333, 506] on span "Emma Forst" at bounding box center [323, 504] width 99 height 20
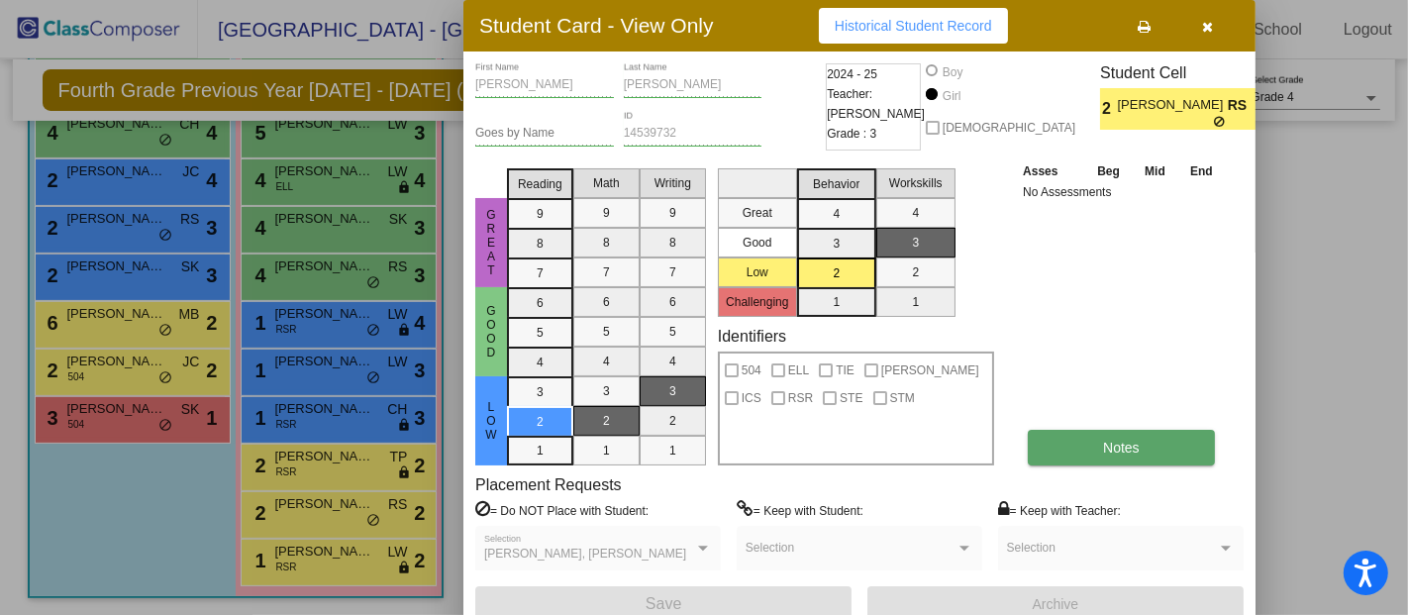
click at [1045, 440] on button "Notes" at bounding box center [1121, 448] width 187 height 36
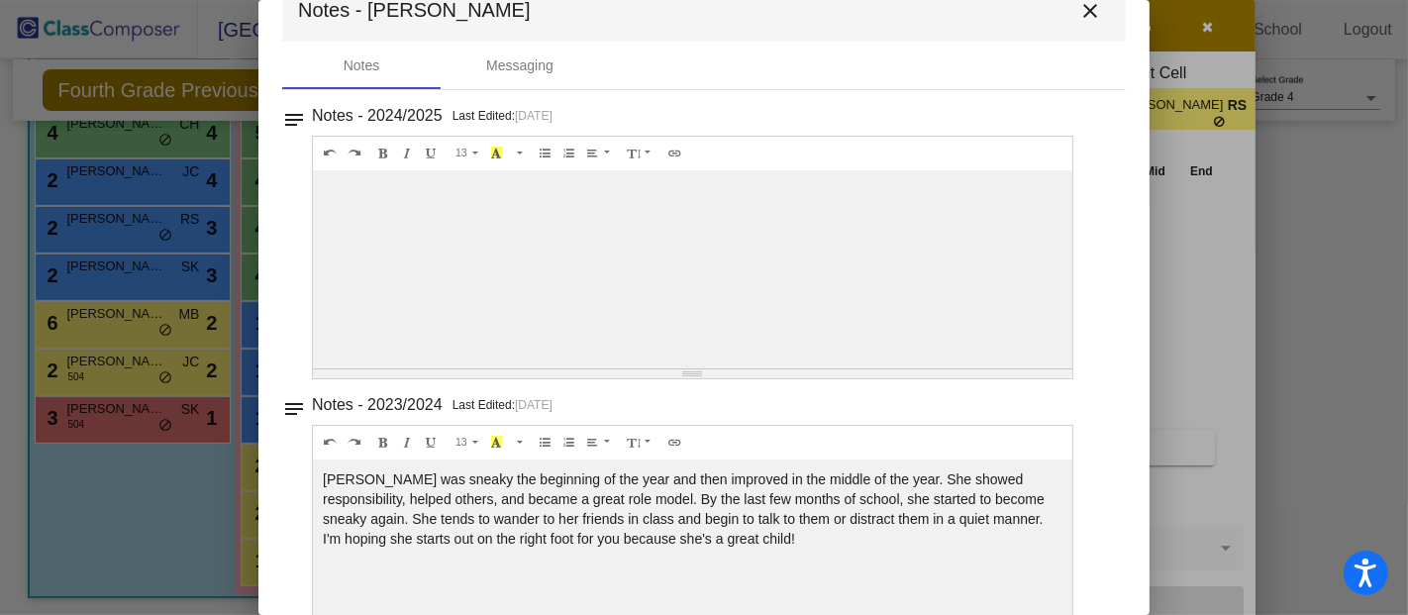
scroll to position [0, 0]
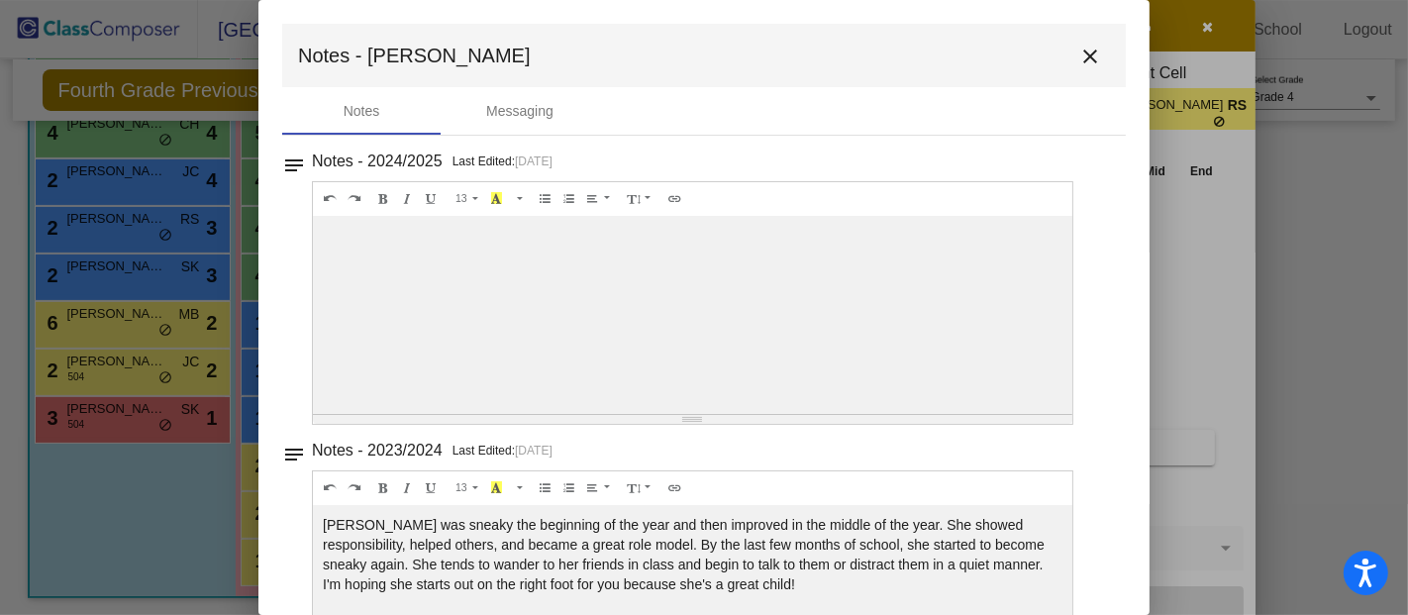
click at [1081, 60] on mat-icon "close" at bounding box center [1090, 57] width 24 height 24
